Goal: Complete application form

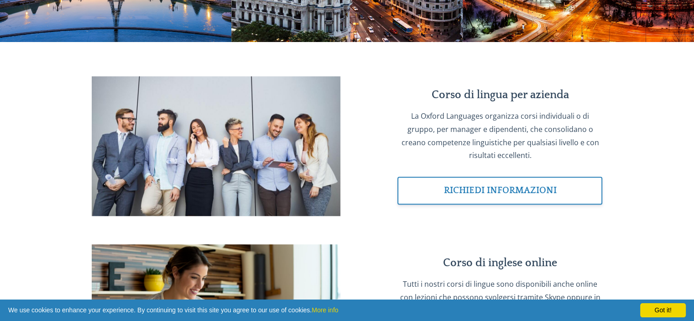
scroll to position [867, 0]
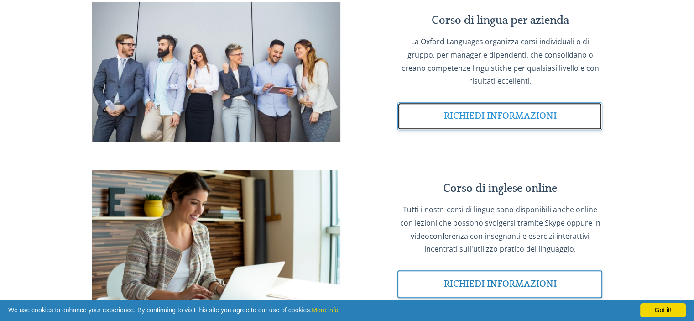
click at [489, 130] on link "RICHIEDI INFORMAZIONI" at bounding box center [499, 116] width 205 height 28
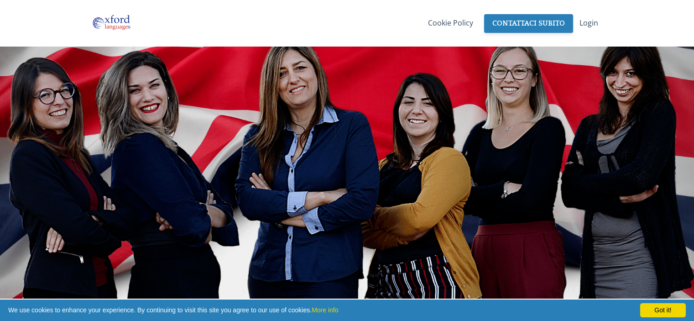
scroll to position [867, 0]
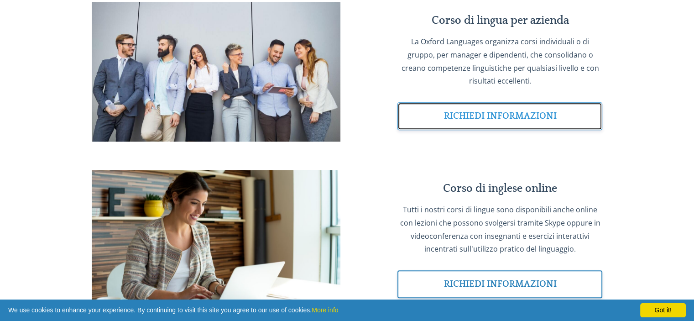
click at [452, 127] on link "RICHIEDI INFORMAZIONI" at bounding box center [499, 116] width 205 height 28
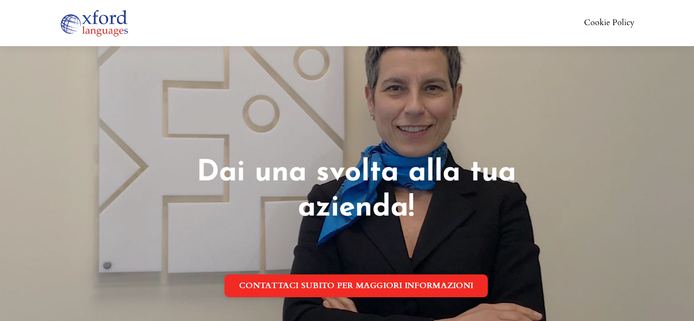
click at [349, 282] on link "CONTATTACI SUBITO PER MAGGIORI INFORMAZIONI" at bounding box center [355, 285] width 263 height 23
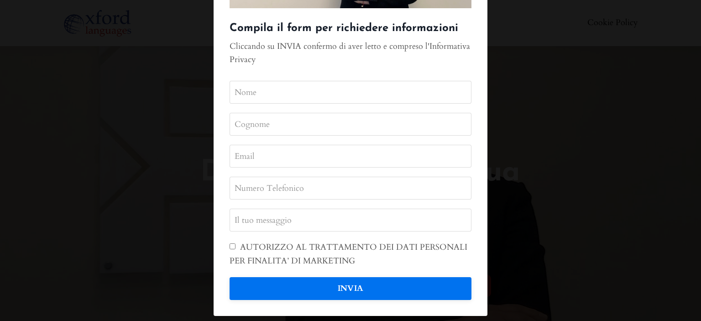
scroll to position [166, 0]
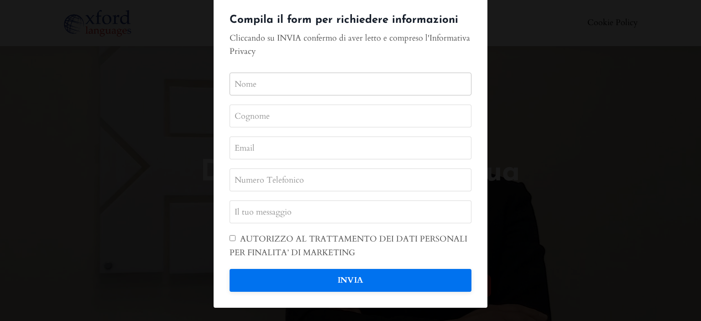
click at [270, 80] on input "text" at bounding box center [350, 84] width 242 height 23
type input "ROBERTA"
type input "FERRARI"
type input "amministrazione@egodesign.it"
type input "0536808450"
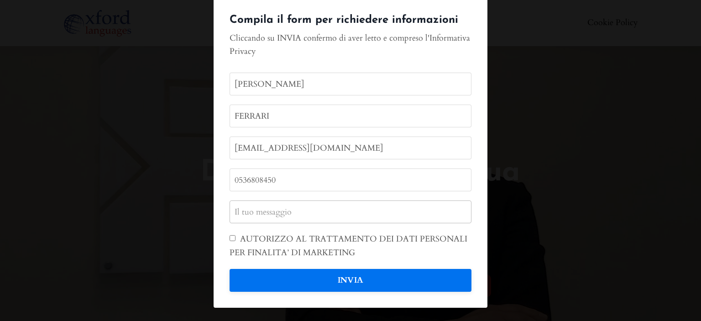
type input "MO"
click at [229, 239] on span at bounding box center [350, 245] width 242 height 27
click at [229, 239] on input "AUTORIZZO AL TRATTAMENTO DEI DATI PERSONALI PER FINALITA’ DI MARKETING" at bounding box center [232, 238] width 6 height 6
checkbox input "true"
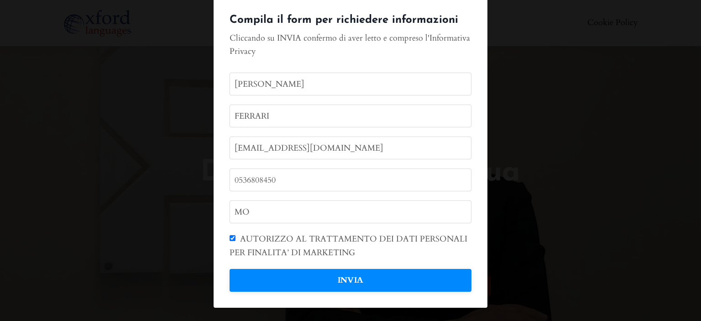
click at [355, 286] on button "INVIA" at bounding box center [350, 280] width 242 height 23
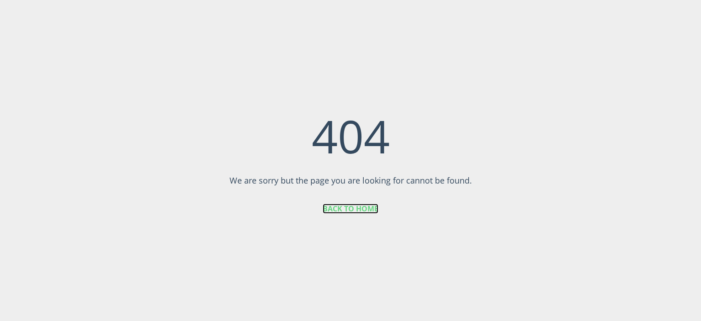
click at [344, 211] on link "BACK TO HOME" at bounding box center [350, 208] width 56 height 10
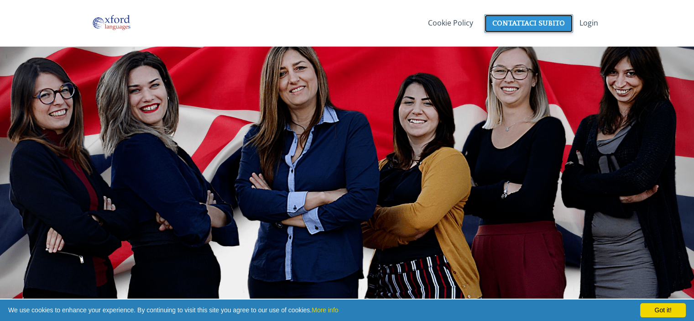
click at [531, 21] on link "CONTATTACI SUBITO" at bounding box center [528, 23] width 89 height 19
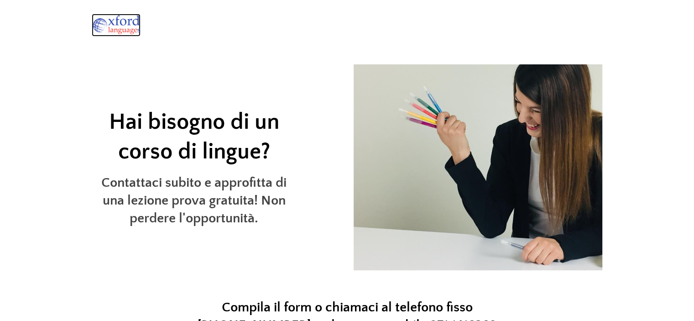
click at [136, 23] on img at bounding box center [116, 25] width 49 height 23
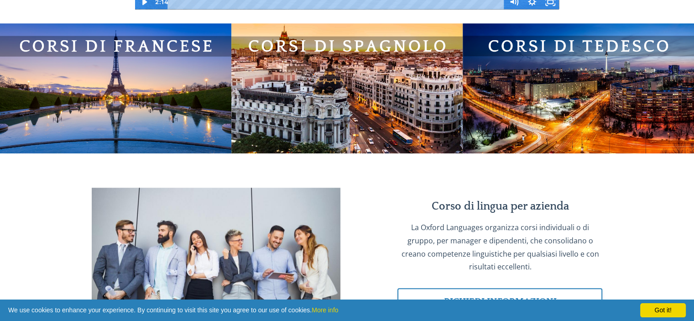
scroll to position [775, 0]
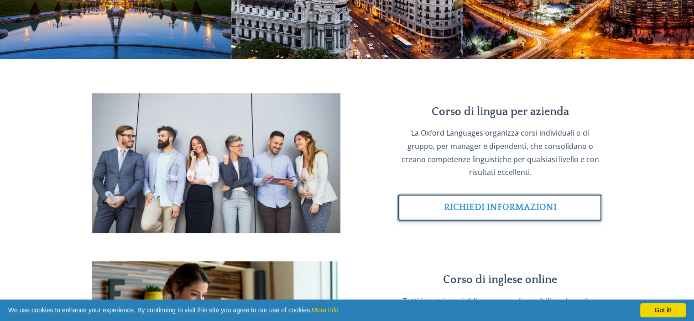
click at [449, 221] on link "RICHIEDI INFORMAZIONI" at bounding box center [499, 207] width 205 height 28
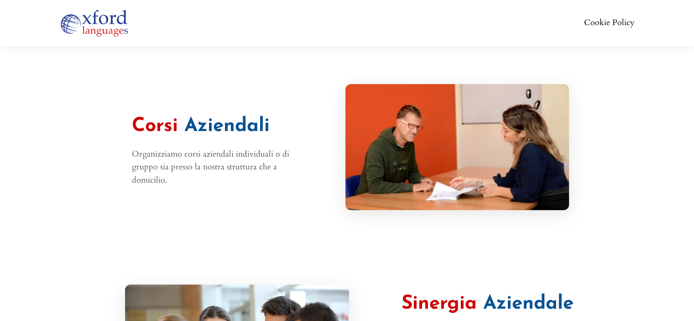
scroll to position [547, 0]
